Goal: Navigation & Orientation: Find specific page/section

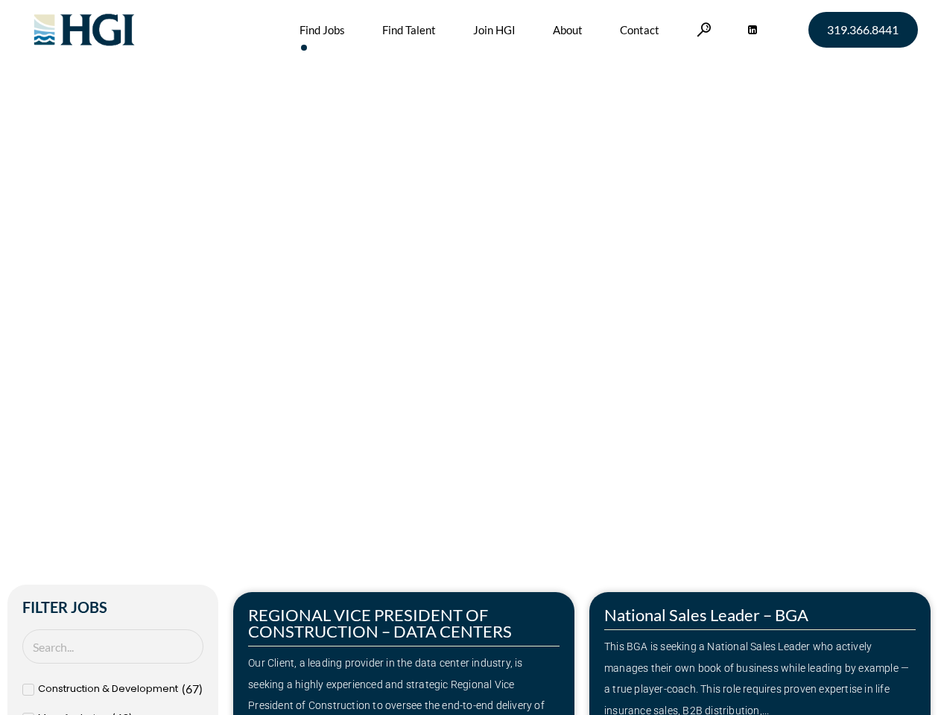
click at [470, 358] on div "Make Your Next Move Home » Jobs" at bounding box center [470, 315] width 849 height 630
click at [702, 29] on link at bounding box center [704, 29] width 15 height 14
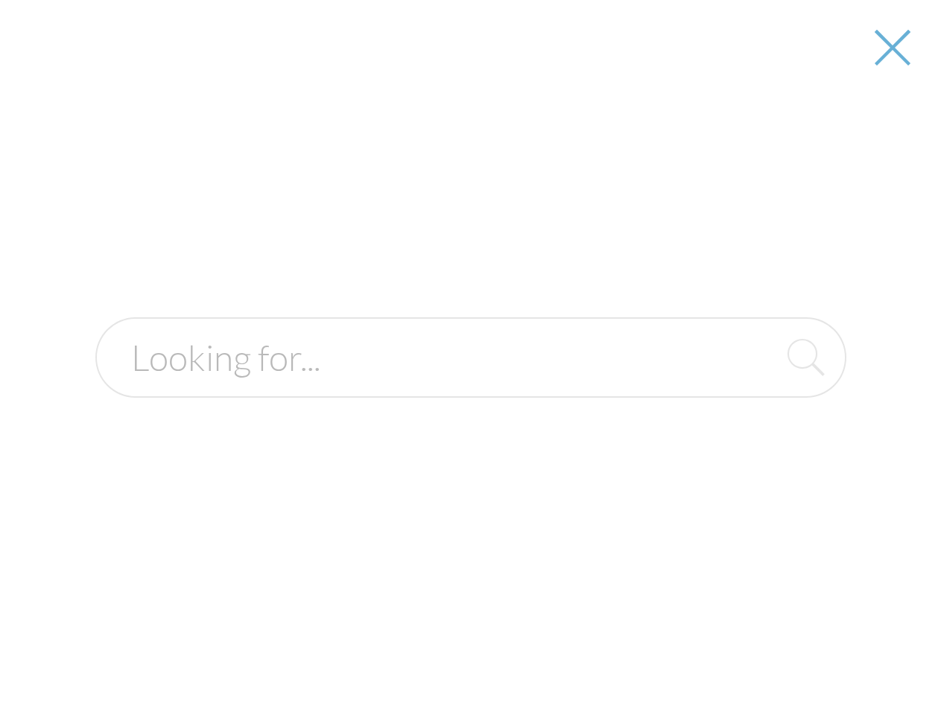
click at [404, 654] on div "Our Client, a leading provider in the data center industry, is seeking a highly…" at bounding box center [403, 696] width 311 height 86
click at [760, 654] on div at bounding box center [470, 357] width 939 height 715
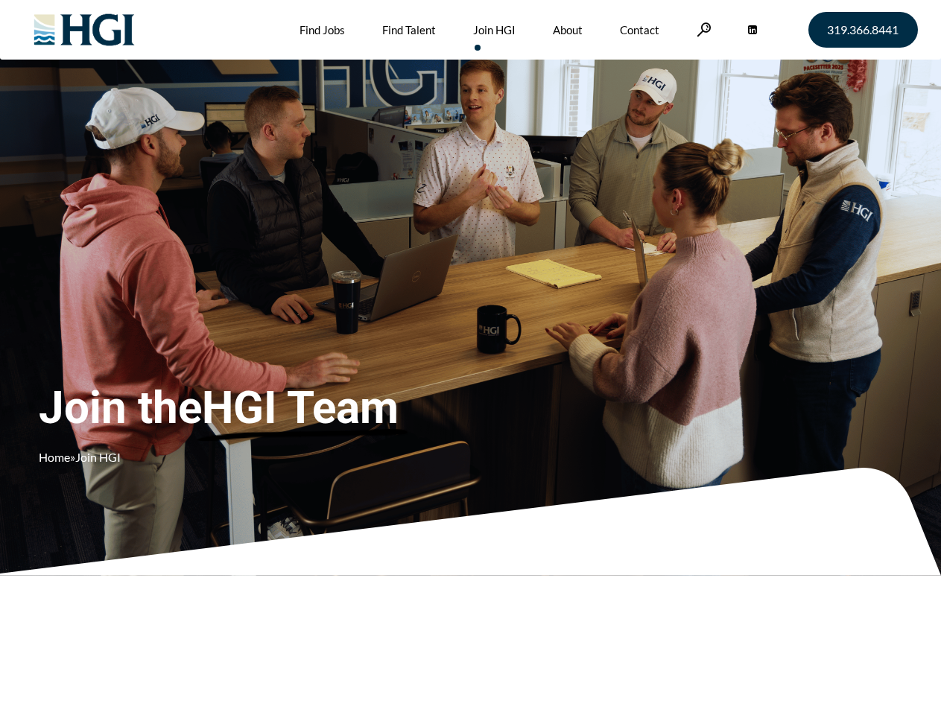
click at [470, 358] on div "Join the HGI Team Home » Join HGI" at bounding box center [278, 336] width 479 height 290
click at [702, 29] on link at bounding box center [704, 29] width 15 height 14
